Goal: Transaction & Acquisition: Download file/media

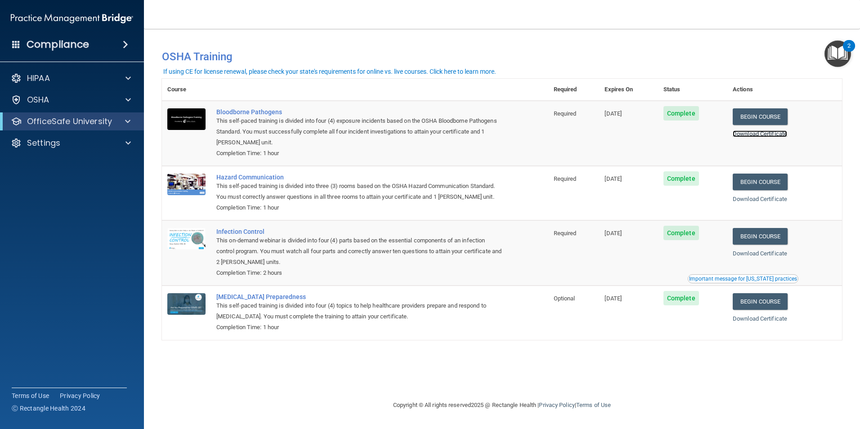
click at [779, 132] on link "Download Certificate" at bounding box center [760, 133] width 54 height 7
click at [762, 202] on link "Download Certificate" at bounding box center [760, 199] width 54 height 7
click at [766, 254] on link "Download Certificate" at bounding box center [760, 253] width 54 height 7
click at [764, 322] on link "Download Certificate" at bounding box center [760, 318] width 54 height 7
click at [127, 118] on span at bounding box center [127, 121] width 5 height 11
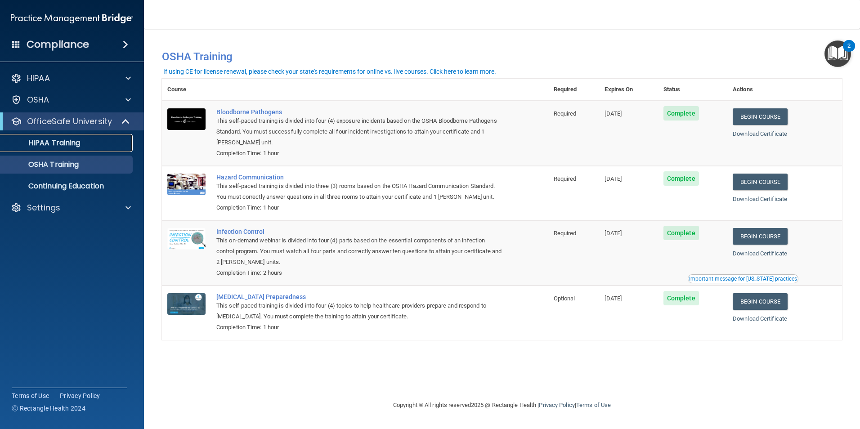
click at [72, 140] on p "HIPAA Training" at bounding box center [43, 143] width 74 height 9
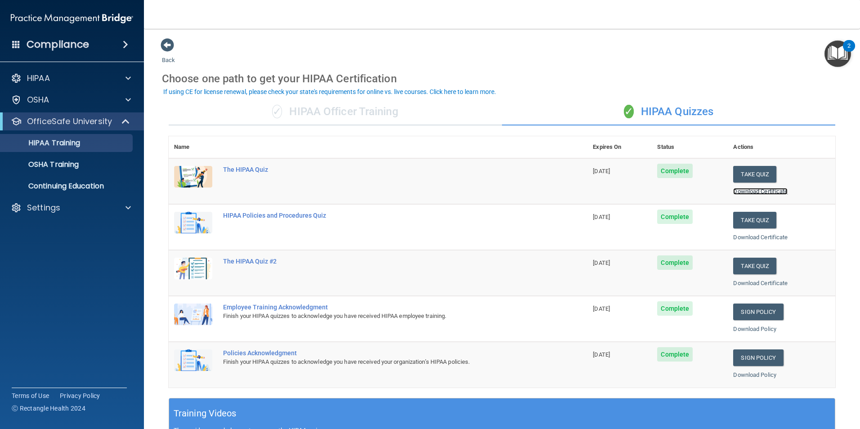
click at [756, 188] on link "Download Certificate" at bounding box center [760, 191] width 54 height 7
click at [746, 235] on link "Download Certificate" at bounding box center [760, 237] width 54 height 7
click at [751, 282] on link "Download Certificate" at bounding box center [760, 283] width 54 height 7
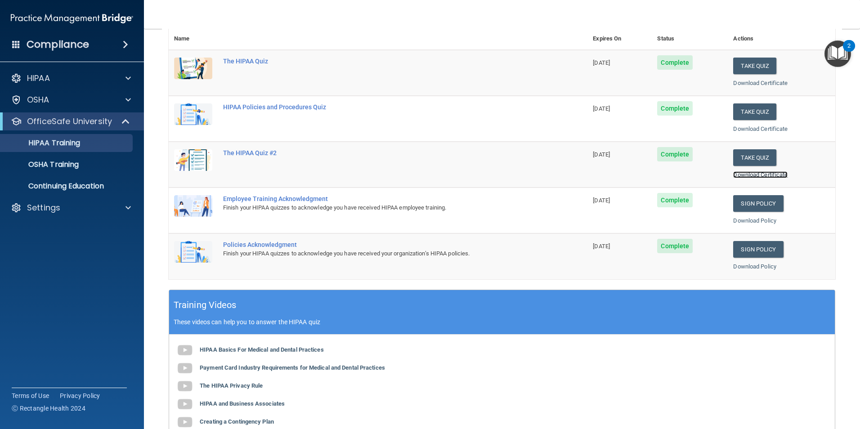
scroll to position [135, 0]
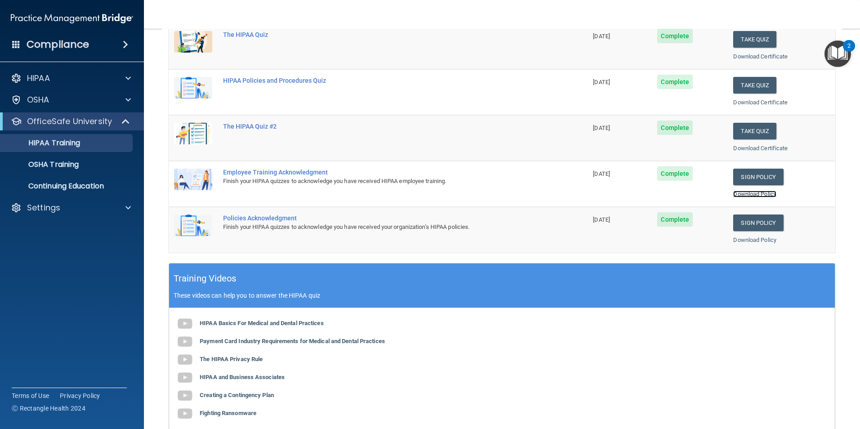
click at [758, 195] on link "Download Policy" at bounding box center [754, 194] width 43 height 7
click at [753, 241] on link "Download Policy" at bounding box center [754, 240] width 43 height 7
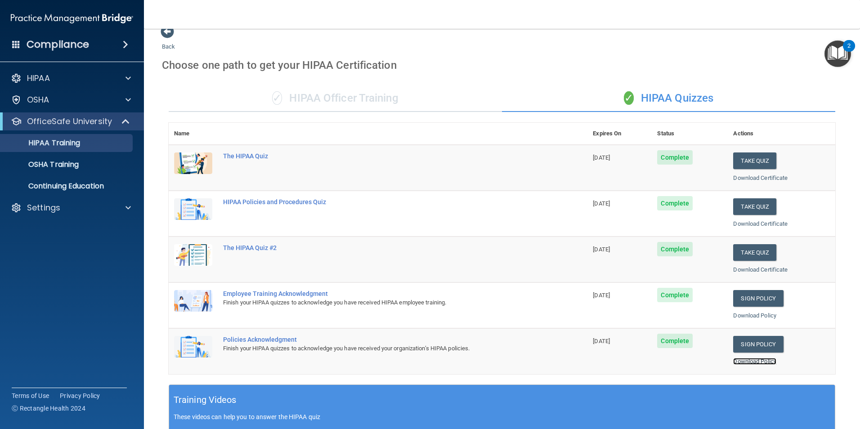
scroll to position [0, 0]
